Goal: Task Accomplishment & Management: Use online tool/utility

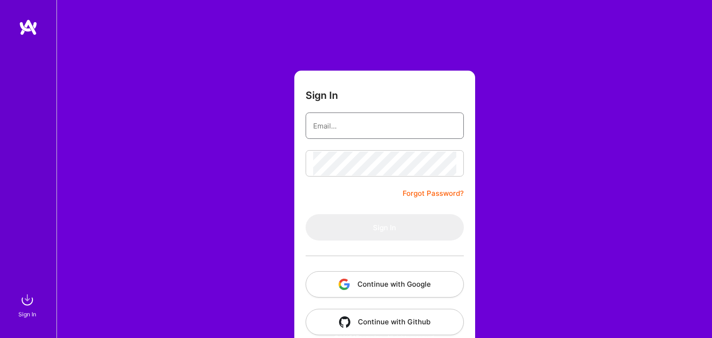
type input "[EMAIL_ADDRESS][DOMAIN_NAME]"
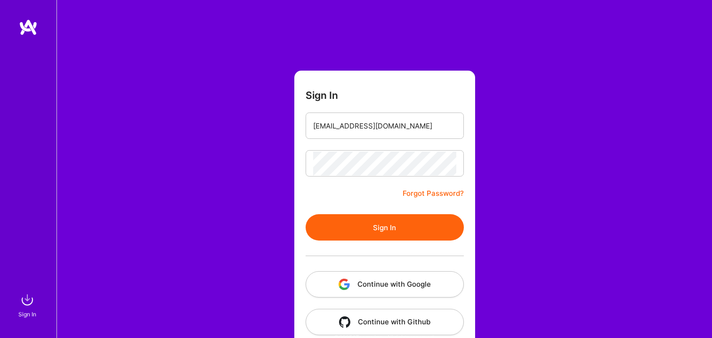
click at [362, 197] on form "Sign In [EMAIL_ADDRESS][DOMAIN_NAME] Forgot Password? Sign In Continue with Goo…" at bounding box center [384, 209] width 181 height 276
click at [379, 221] on button "Sign In" at bounding box center [385, 227] width 158 height 26
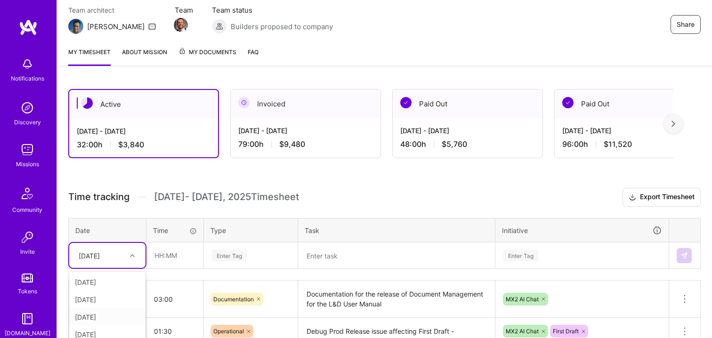
scroll to position [147, 0]
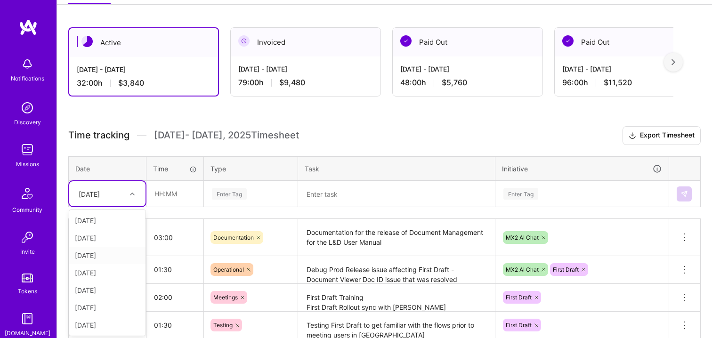
click at [119, 206] on div "option [DATE] focused, 3 of 8. 7 results available. Use Up and Down to choose o…" at bounding box center [107, 193] width 76 height 25
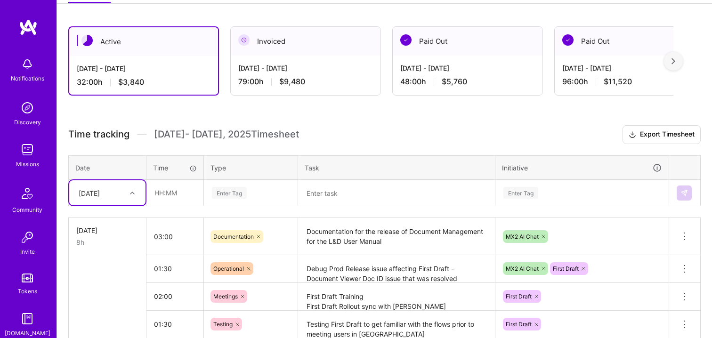
click at [100, 197] on div "[DATE]" at bounding box center [89, 193] width 21 height 10
click at [172, 192] on input "text" at bounding box center [175, 192] width 56 height 25
type input "03:30"
click at [224, 190] on td "Enter Tag" at bounding box center [251, 193] width 94 height 26
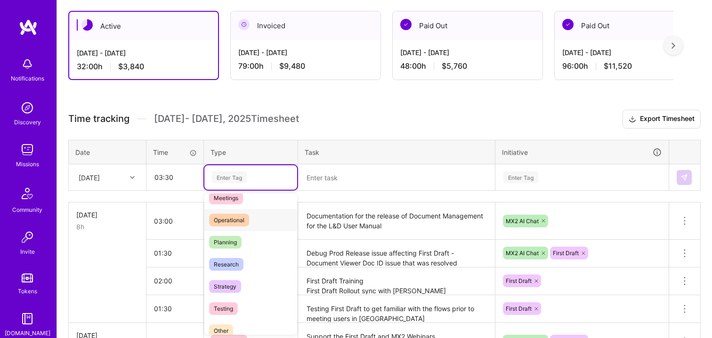
scroll to position [164, 0]
click at [225, 261] on span "Research" at bounding box center [226, 265] width 34 height 13
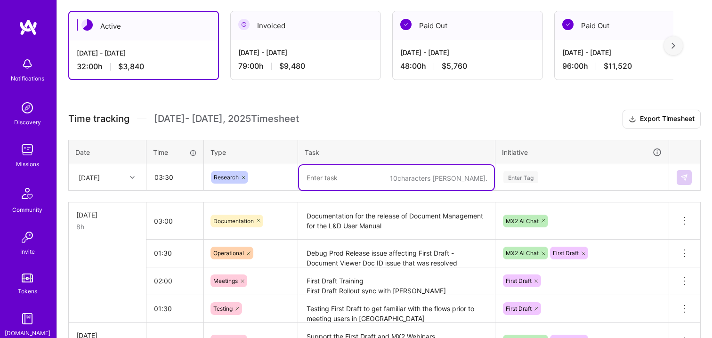
click at [315, 183] on textarea at bounding box center [396, 177] width 195 height 25
type textarea "RFC for GTP-5 as Default Model and GPT comparison"
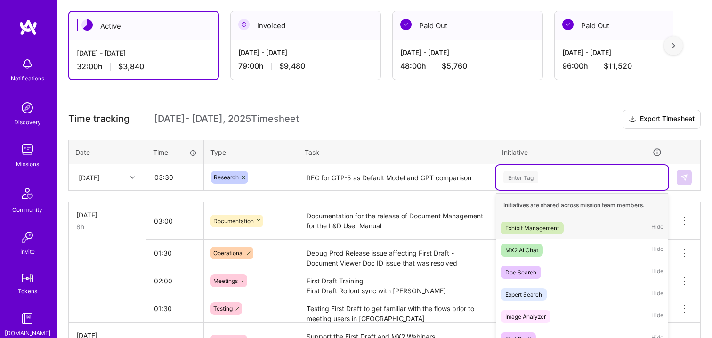
scroll to position [178, 0]
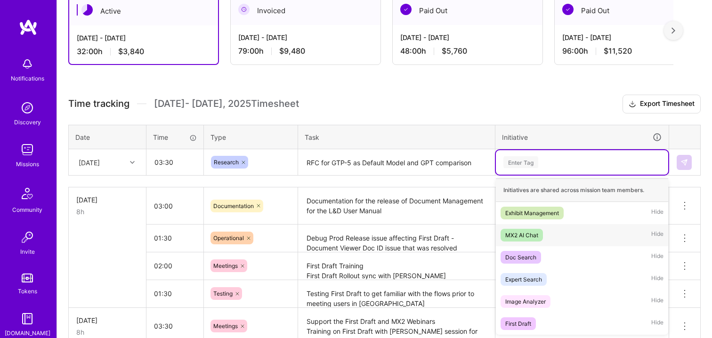
click at [524, 236] on div "MX2 AI Chat" at bounding box center [521, 235] width 33 height 10
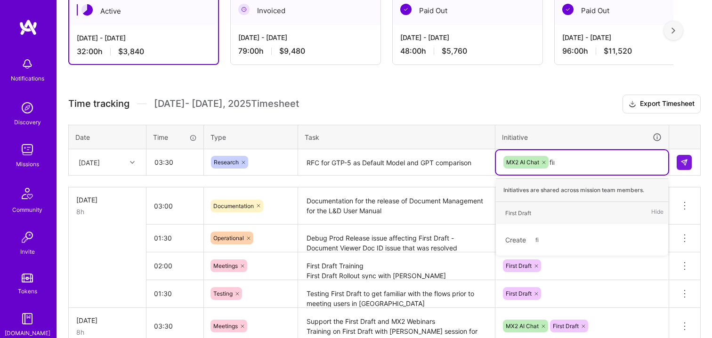
type input "firs"
click at [517, 217] on div "First Draft" at bounding box center [518, 213] width 26 height 10
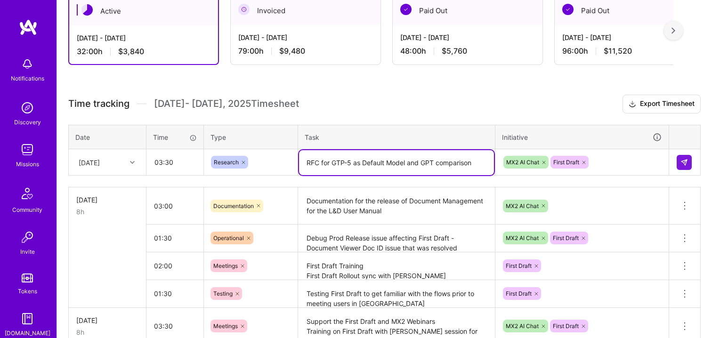
click at [419, 153] on textarea "RFC for GTP-5 as Default Model and GPT comparison" at bounding box center [396, 162] width 195 height 25
click at [480, 163] on textarea "RFC for GTP-5 as Default Model and GPT comparison" at bounding box center [396, 162] width 195 height 25
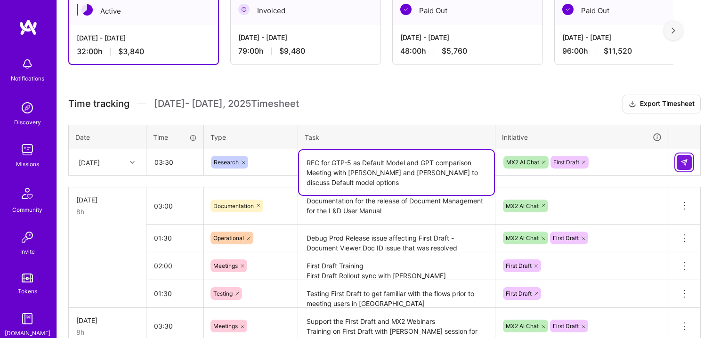
type textarea "RFC for GTP-5 as Default Model and GPT comparison Meeting with [PERSON_NAME] an…"
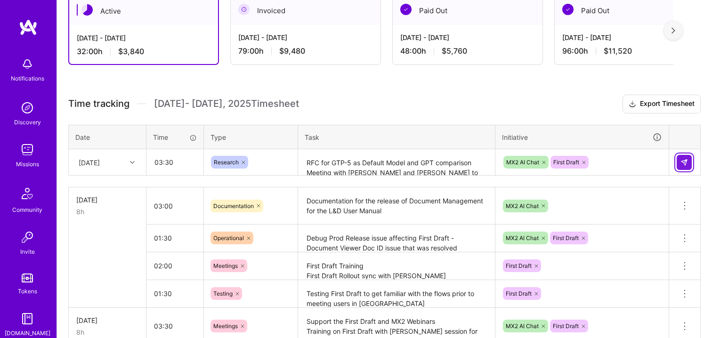
click at [688, 162] on img at bounding box center [685, 163] width 8 height 8
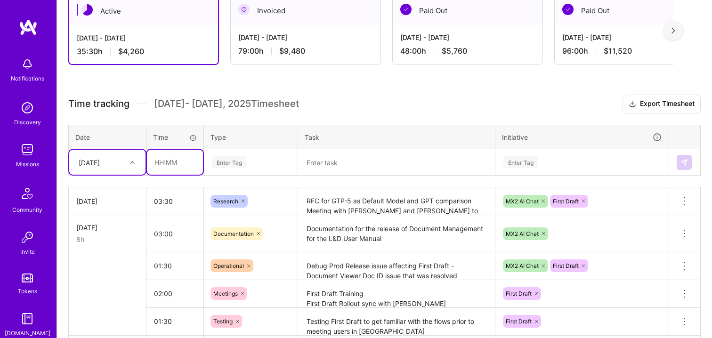
click at [171, 157] on input "text" at bounding box center [175, 162] width 56 height 25
drag, startPoint x: 177, startPoint y: 168, endPoint x: 186, endPoint y: 193, distance: 26.4
type input "03:00"
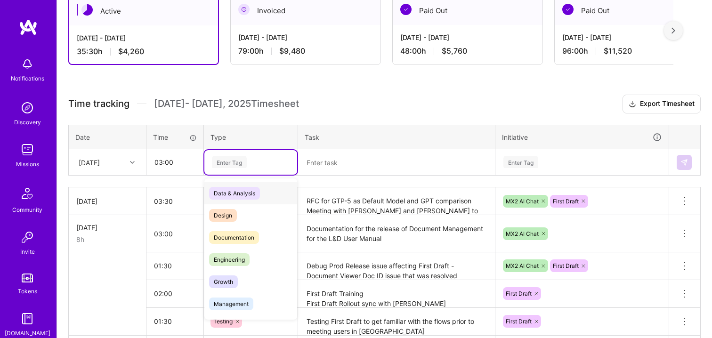
click at [232, 160] on div "Enter Tag" at bounding box center [229, 162] width 35 height 15
type input "T"
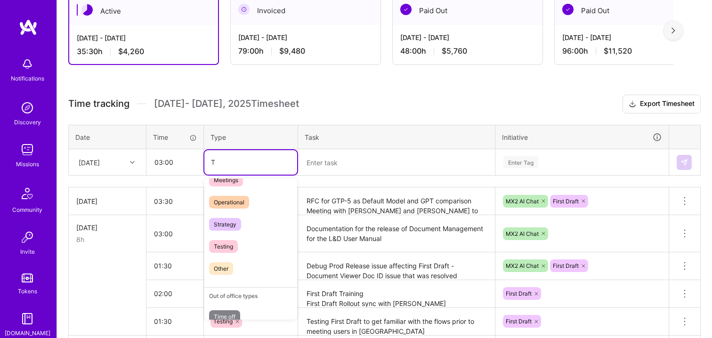
scroll to position [130, 0]
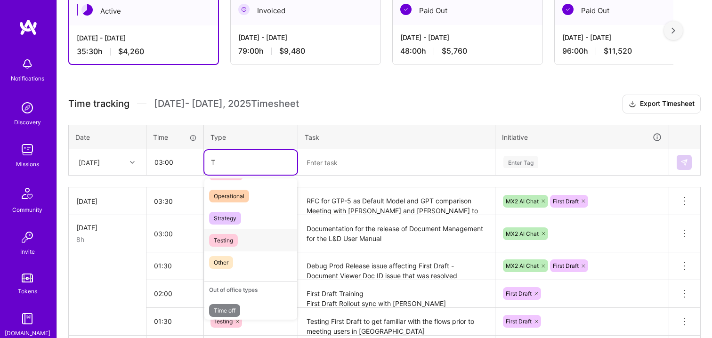
click at [229, 245] on span "Testing" at bounding box center [223, 240] width 29 height 13
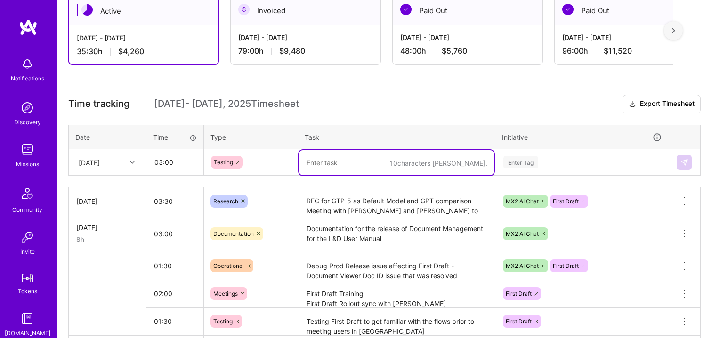
click at [339, 157] on textarea at bounding box center [396, 162] width 195 height 25
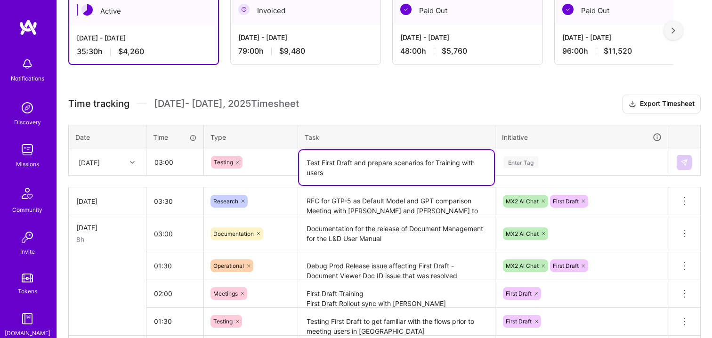
click at [440, 164] on textarea "Test First Draft and prepare scenarios for Training with users" at bounding box center [396, 167] width 195 height 35
click at [541, 166] on div "Enter Tag" at bounding box center [582, 162] width 159 height 12
click at [413, 169] on textarea "Test First Draft and prepare scenarios for training with users" at bounding box center [396, 167] width 195 height 35
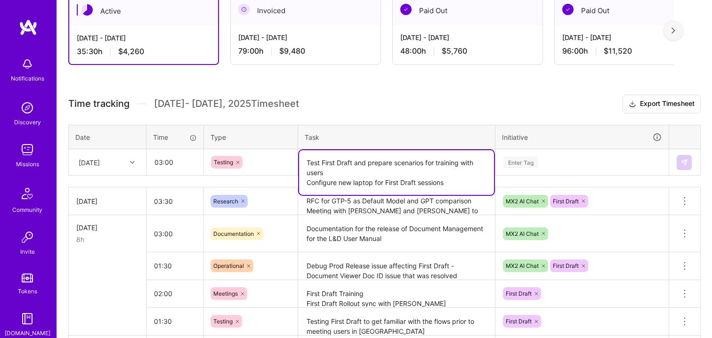
type textarea "Test First Draft and prepare scenarios for training with users Configure new la…"
click at [561, 162] on div "Enter Tag" at bounding box center [582, 162] width 159 height 12
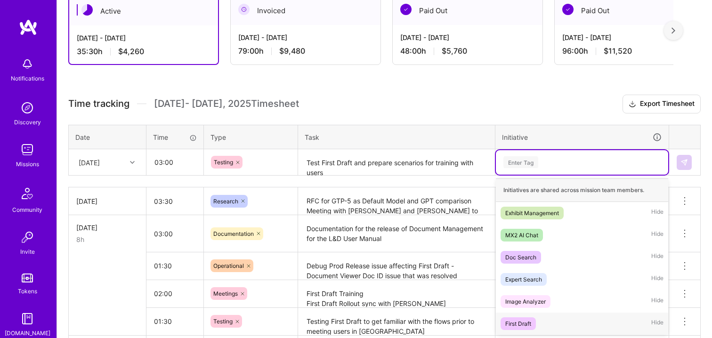
click at [512, 317] on span "First Draft" at bounding box center [518, 323] width 35 height 13
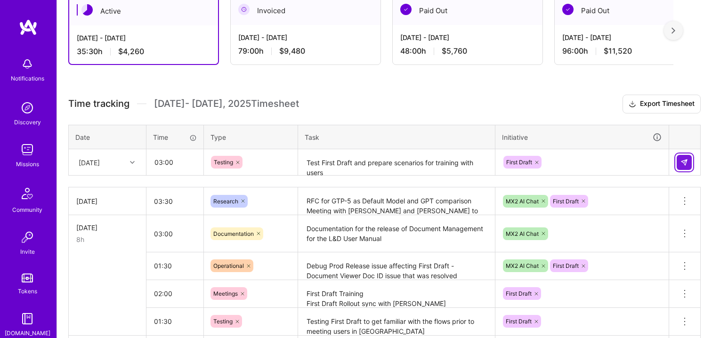
click at [685, 161] on img at bounding box center [685, 163] width 8 height 8
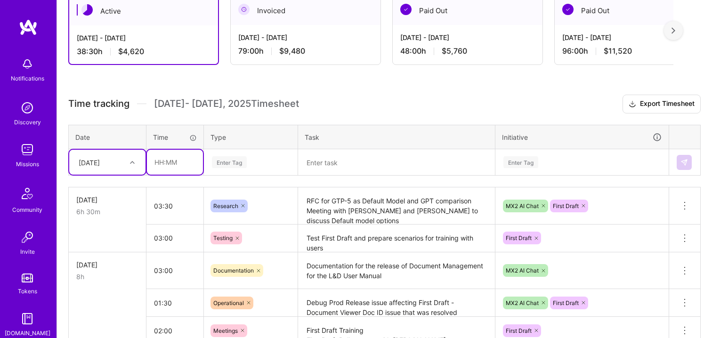
click at [157, 163] on input "text" at bounding box center [175, 162] width 56 height 25
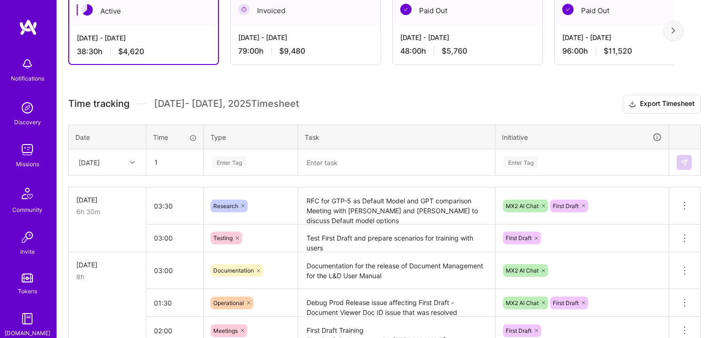
type input "01:00"
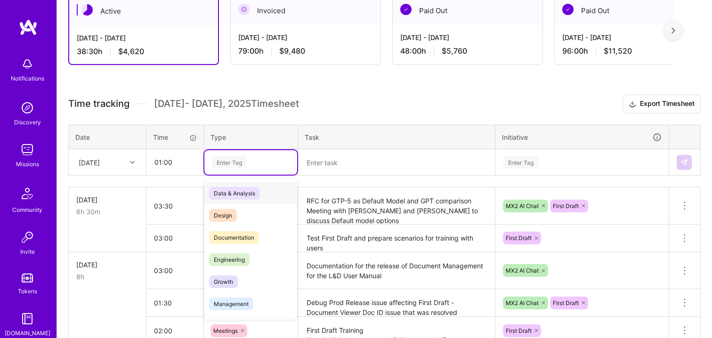
click at [219, 163] on div "Enter Tag" at bounding box center [229, 162] width 35 height 15
click at [241, 197] on span "Data & Analysis" at bounding box center [234, 193] width 51 height 13
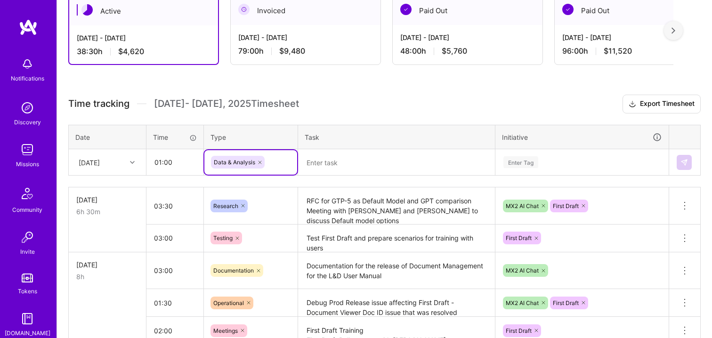
click at [362, 156] on textarea at bounding box center [396, 162] width 195 height 25
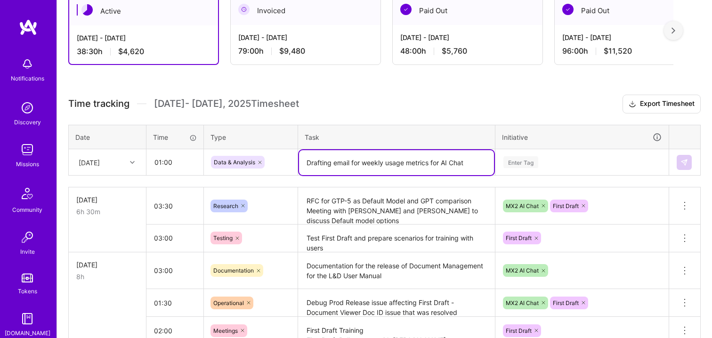
type textarea "Drafting email for weekly usage metrics for AI Chat"
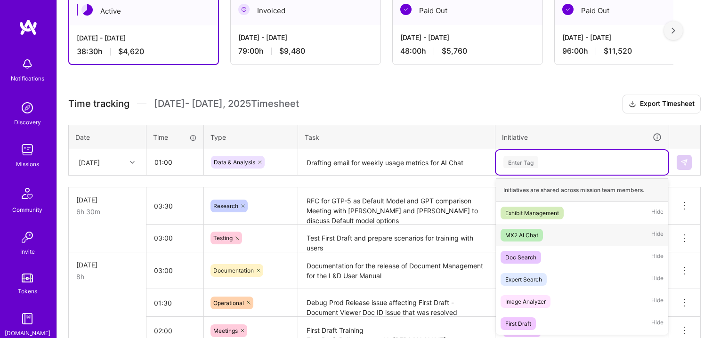
click at [524, 230] on div "MX2 AI Chat" at bounding box center [521, 235] width 33 height 10
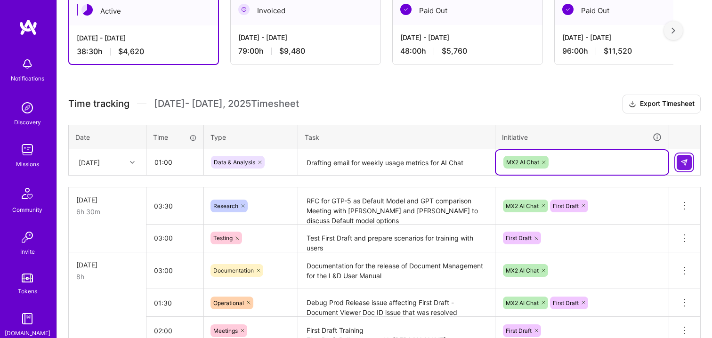
click at [681, 165] on img at bounding box center [685, 163] width 8 height 8
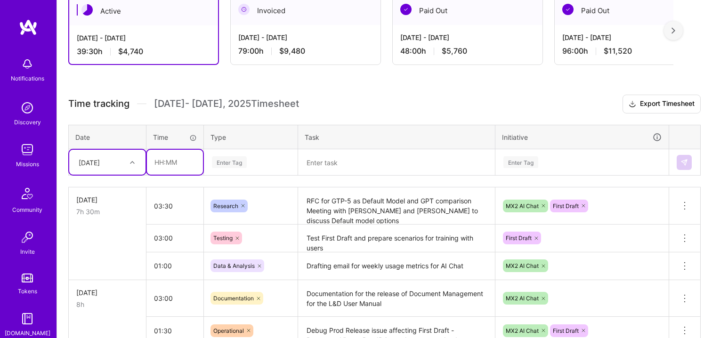
click at [163, 162] on input "text" at bounding box center [175, 162] width 56 height 25
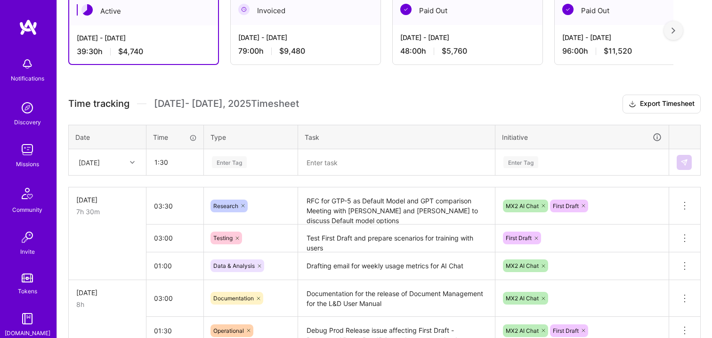
type input "01:30"
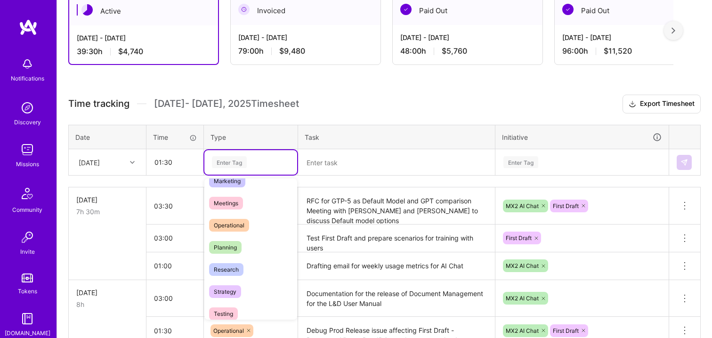
scroll to position [147, 0]
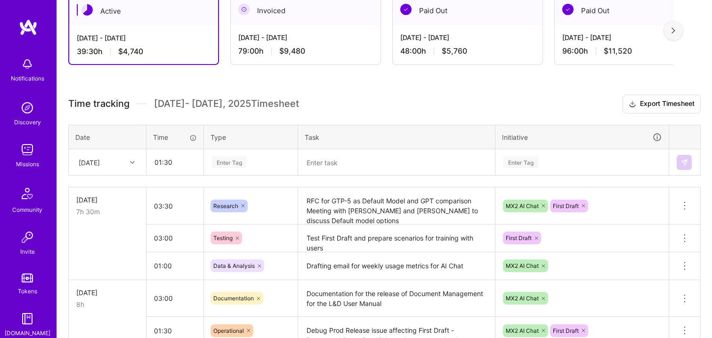
click at [228, 163] on div "Enter Tag" at bounding box center [229, 162] width 35 height 15
click at [235, 165] on div "Enter Tag" at bounding box center [229, 162] width 35 height 15
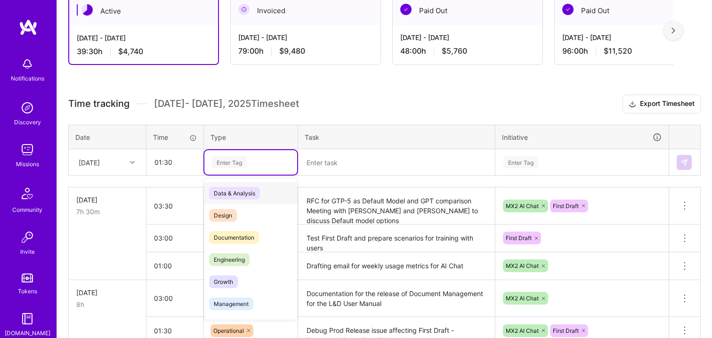
click at [235, 165] on div "Enter Tag" at bounding box center [229, 162] width 35 height 15
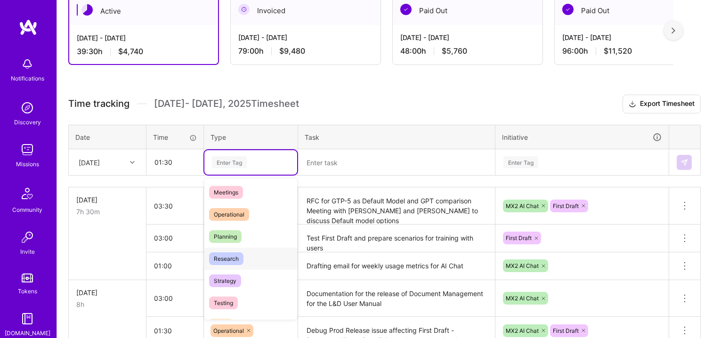
scroll to position [151, 0]
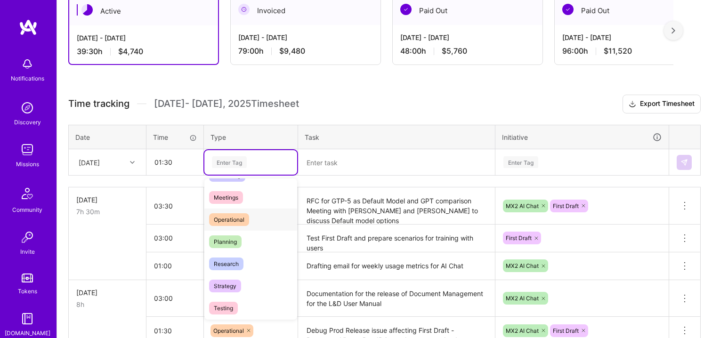
click at [250, 223] on div "Operational" at bounding box center [250, 220] width 93 height 22
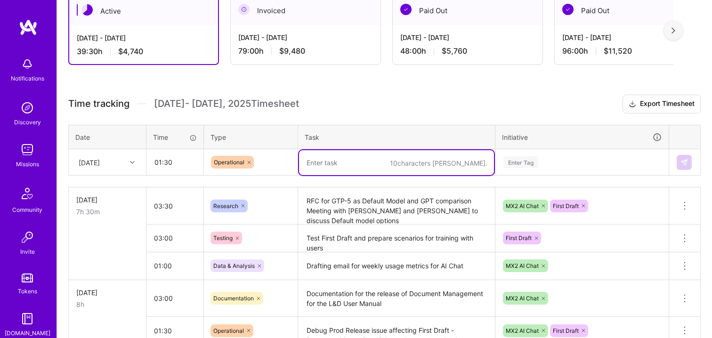
click at [335, 168] on textarea at bounding box center [396, 162] width 195 height 25
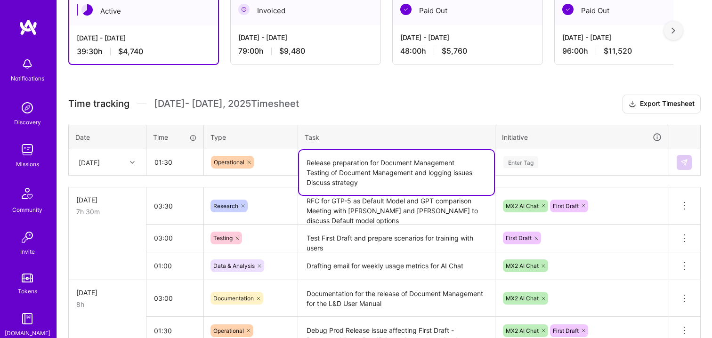
click at [333, 184] on textarea "Release preparation for Document Management Testing of Document Management and …" at bounding box center [396, 172] width 195 height 45
click at [393, 183] on textarea "Release preparation for Document Management Testing of Document Management and …" at bounding box center [396, 172] width 195 height 45
click at [472, 164] on textarea "Release preparation for Document Management Testing of Document Management and …" at bounding box center [396, 172] width 195 height 45
type textarea "Release preparation for Document Management Testing of Document Management and …"
click at [523, 164] on div "Enter Tag" at bounding box center [521, 162] width 35 height 15
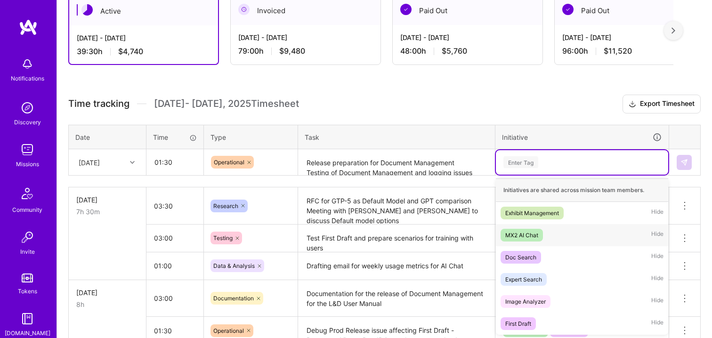
click at [528, 232] on div "MX2 AI Chat" at bounding box center [521, 235] width 33 height 10
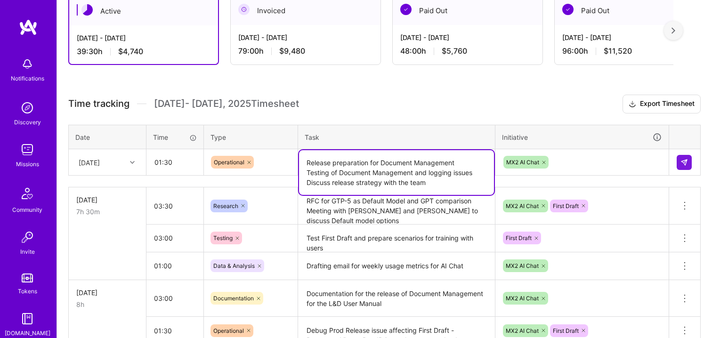
click at [415, 163] on textarea "Release preparation for Document Management Testing of Document Management and …" at bounding box center [396, 172] width 195 height 45
click at [437, 185] on textarea "Release preparation for Document Management Testing of Document Management and …" at bounding box center [396, 172] width 195 height 45
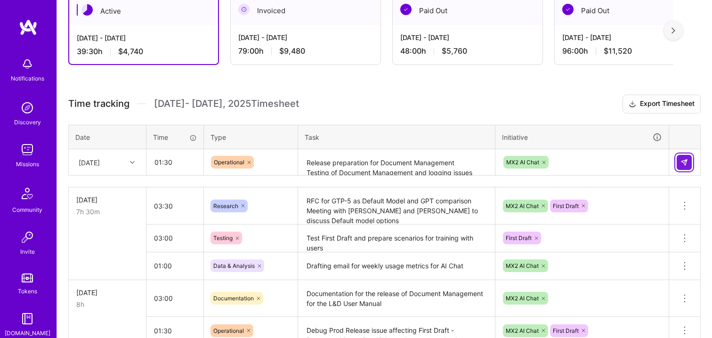
click at [684, 162] on img at bounding box center [685, 163] width 8 height 8
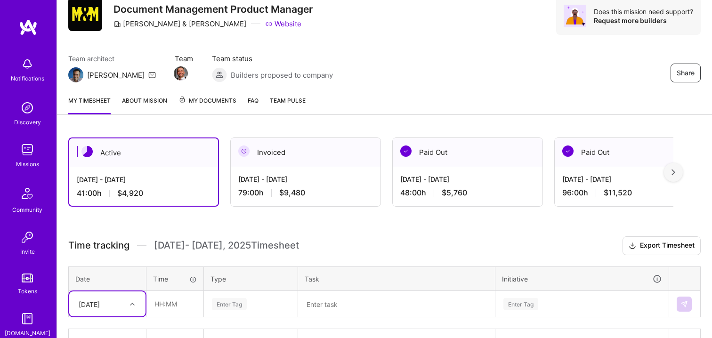
scroll to position [0, 0]
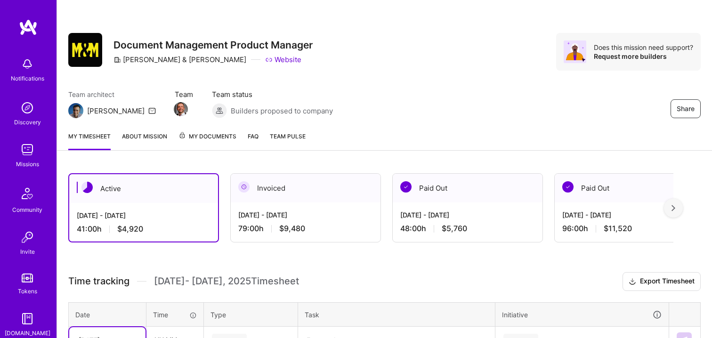
click at [24, 67] on img at bounding box center [27, 64] width 19 height 19
click at [27, 67] on div "Notifications Discovery Missions Community Invite Tokens [DOMAIN_NAME]" at bounding box center [28, 195] width 57 height 285
click at [31, 24] on img at bounding box center [28, 27] width 19 height 17
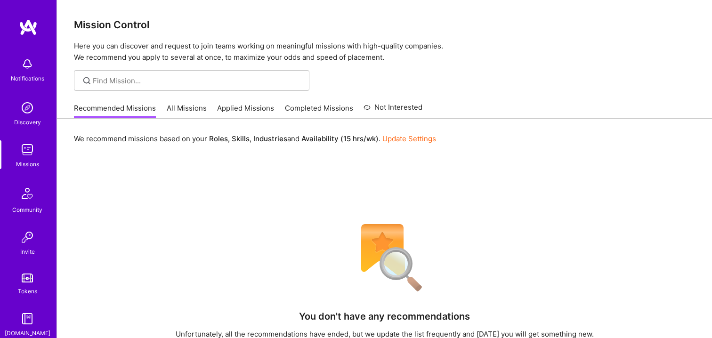
click at [182, 107] on link "All Missions" at bounding box center [187, 111] width 40 height 16
